Goal: Task Accomplishment & Management: Use online tool/utility

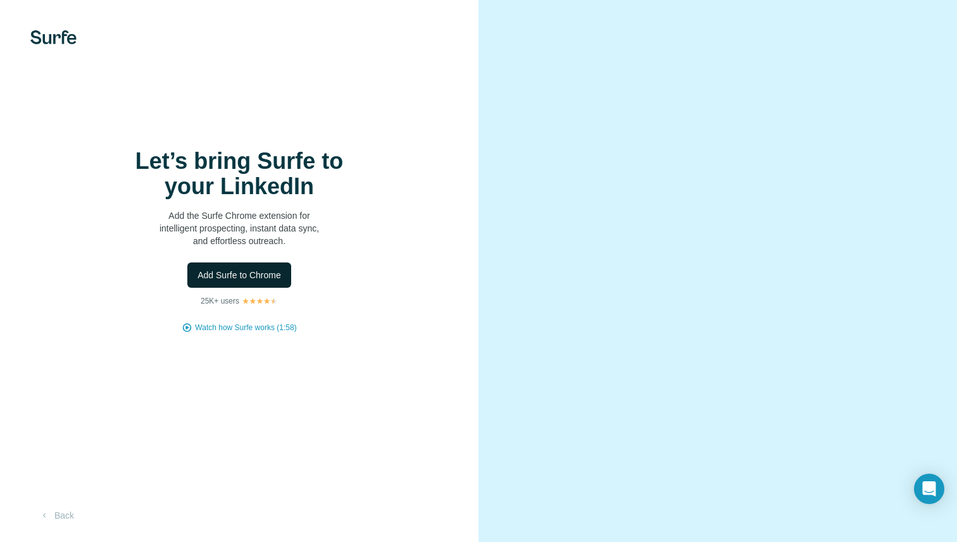
click at [220, 282] on button "Add Surfe to Chrome" at bounding box center [239, 275] width 104 height 25
